Goal: Transaction & Acquisition: Subscribe to service/newsletter

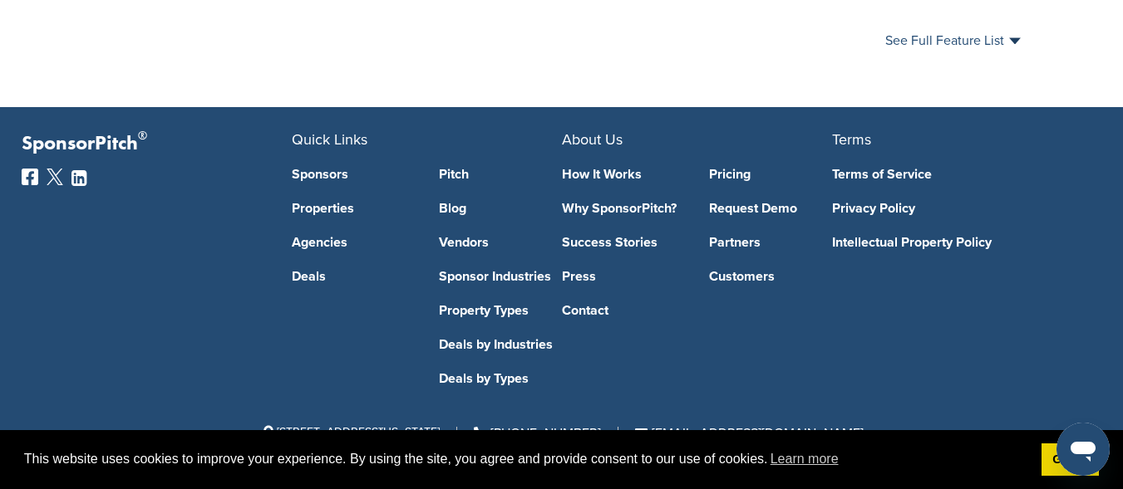
scroll to position [1217, 0]
click at [755, 278] on link "Customers" at bounding box center [770, 276] width 123 height 13
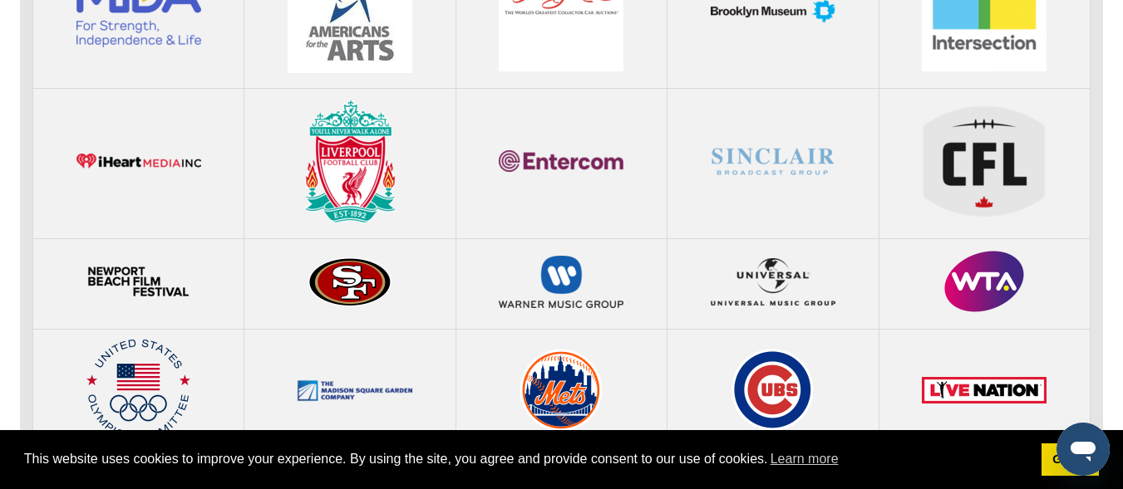
scroll to position [3790, 0]
